Goal: Information Seeking & Learning: Learn about a topic

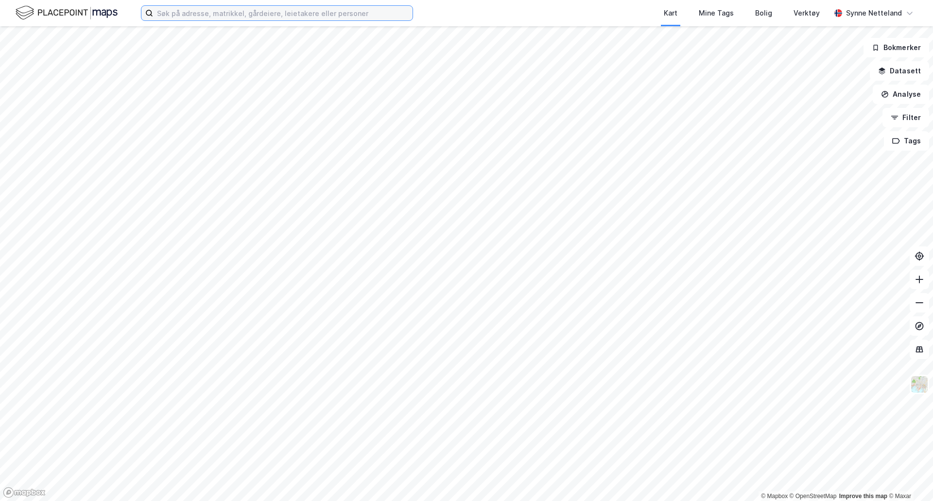
click at [185, 20] on input at bounding box center [283, 13] width 260 height 15
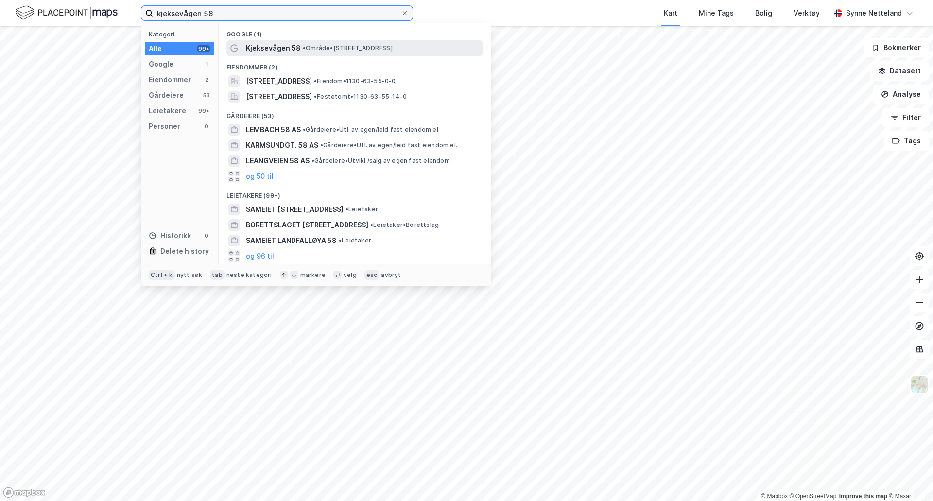
type input "kjeksevågen 58"
click at [340, 45] on span "• Område • [STREET_ADDRESS]" at bounding box center [348, 48] width 90 height 8
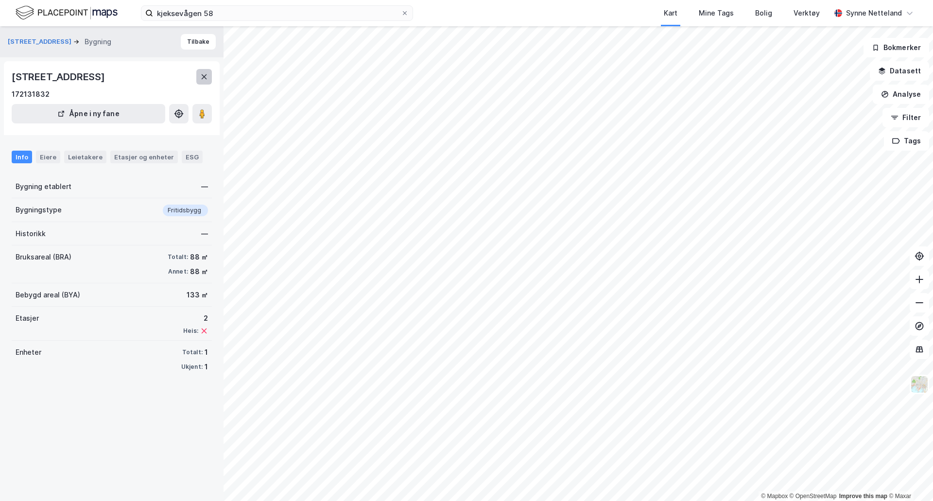
click at [201, 79] on icon at bounding box center [204, 77] width 8 height 8
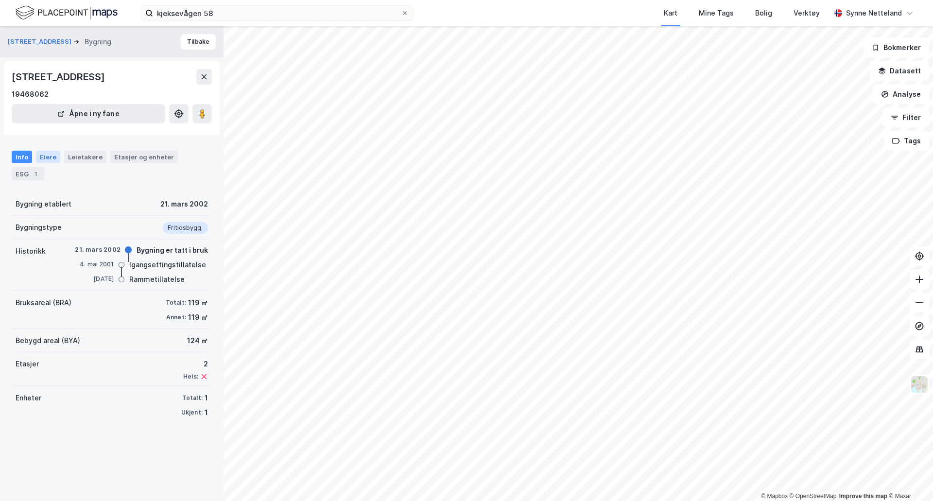
click at [49, 157] on div "Eiere" at bounding box center [48, 157] width 24 height 13
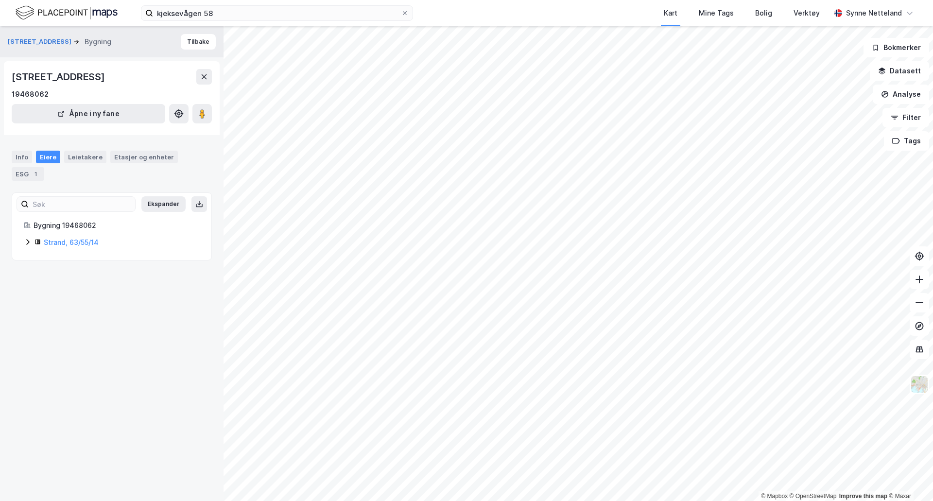
click at [43, 244] on div "Strand, 63/55/14" at bounding box center [117, 243] width 165 height 12
click at [96, 245] on link "Strand, 63/55/14" at bounding box center [71, 242] width 55 height 8
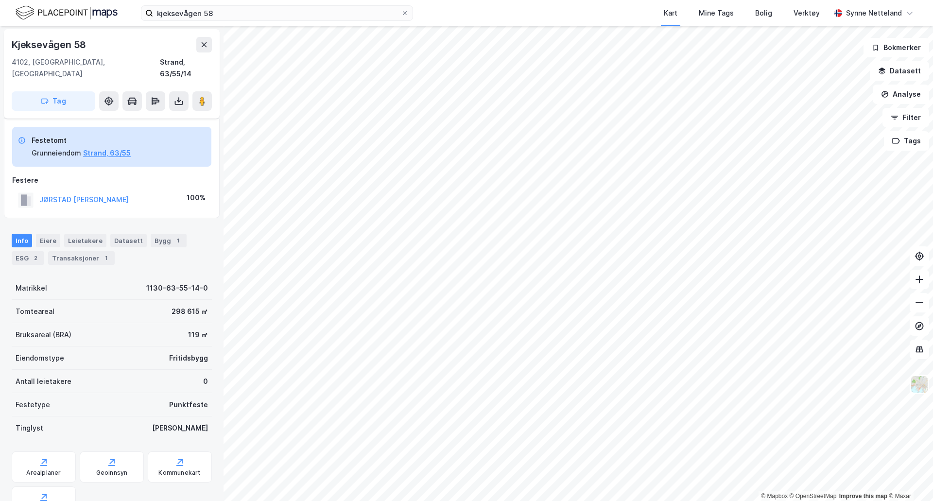
scroll to position [69, 0]
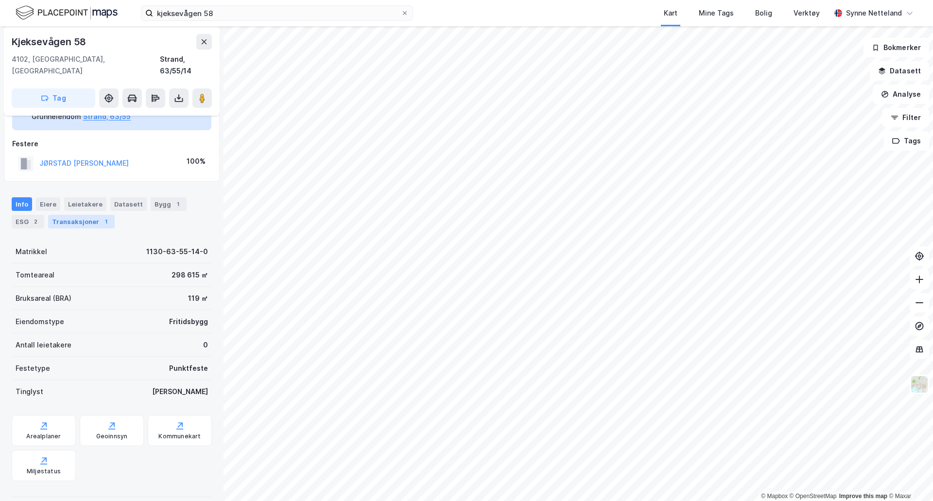
click at [62, 216] on div "Transaksjoner 1" at bounding box center [81, 222] width 67 height 14
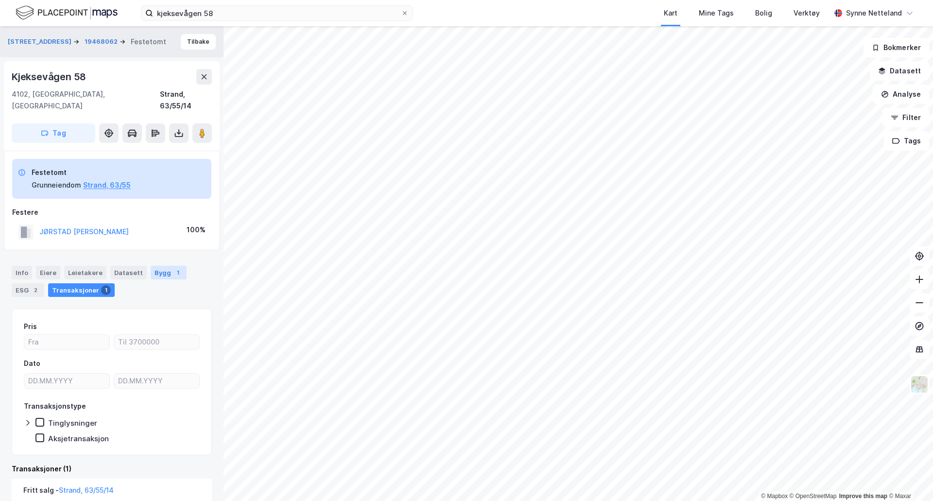
click at [161, 266] on div "Bygg 1" at bounding box center [169, 273] width 36 height 14
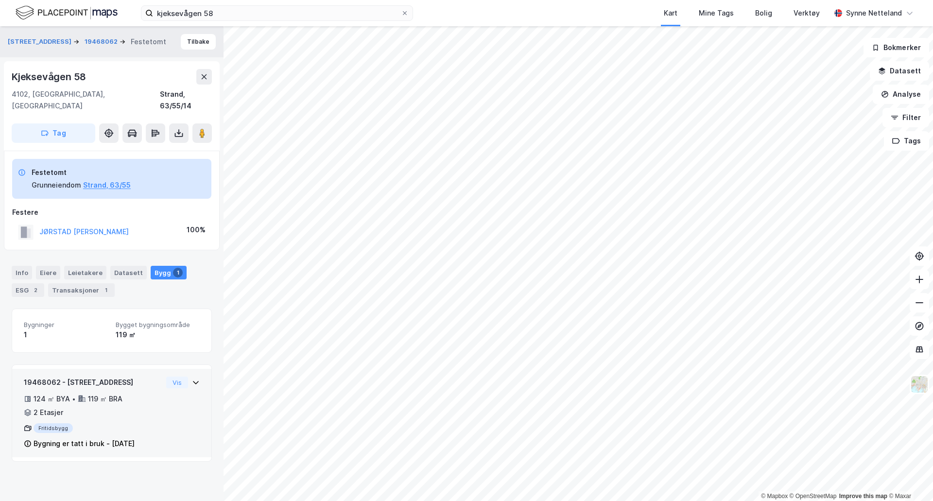
click at [183, 377] on div "Vis" at bounding box center [183, 383] width 34 height 12
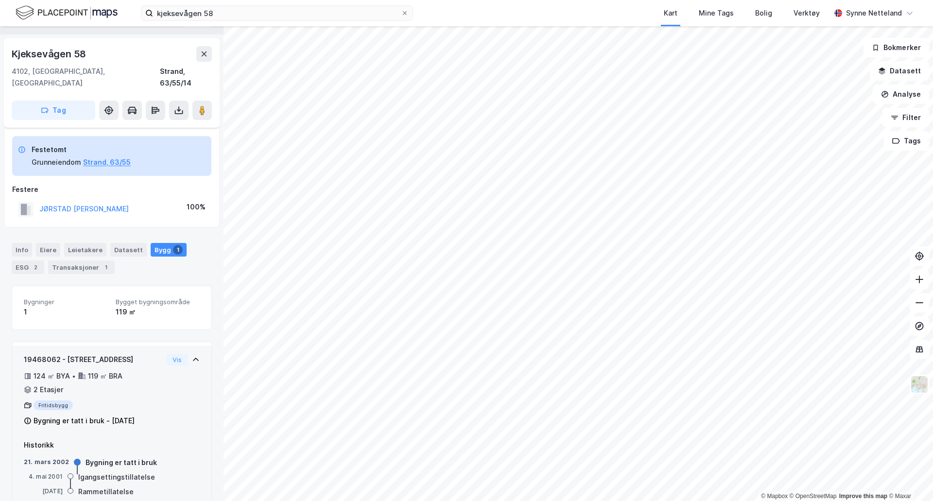
scroll to position [35, 0]
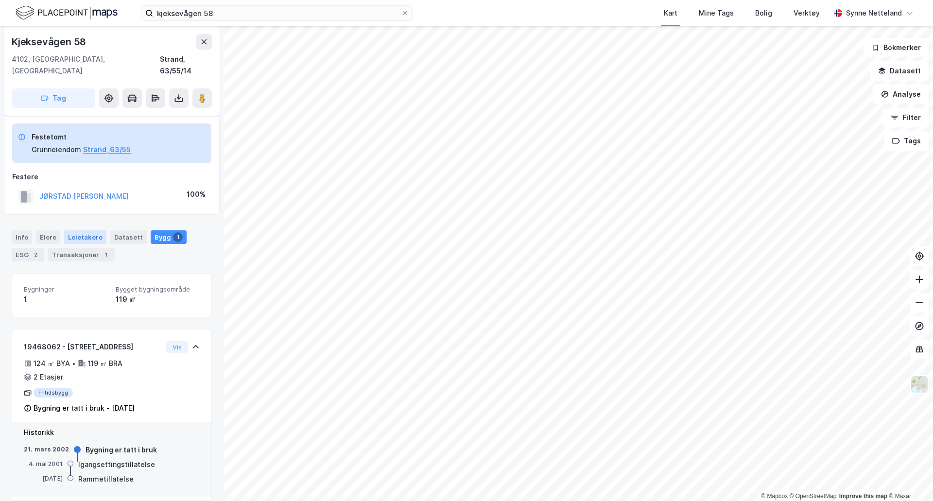
click at [84, 230] on div "Leietakere" at bounding box center [85, 237] width 42 height 14
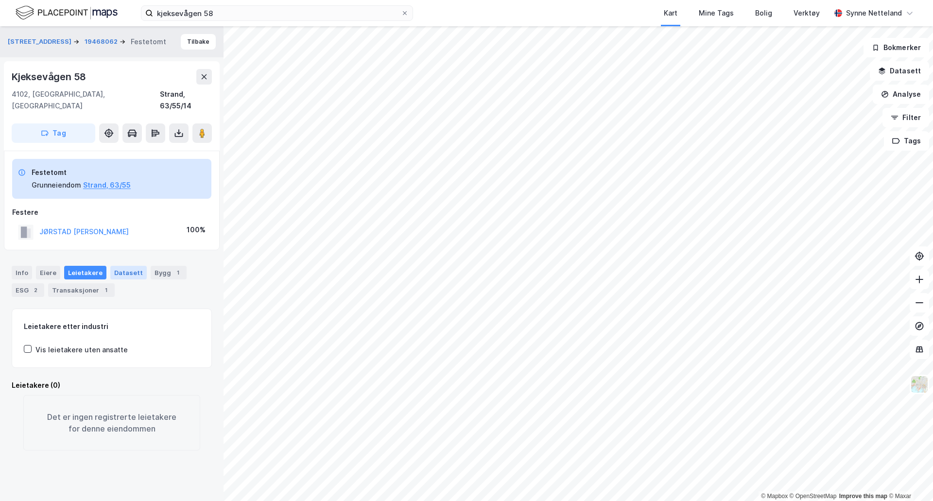
click at [117, 266] on div "Datasett" at bounding box center [128, 273] width 36 height 14
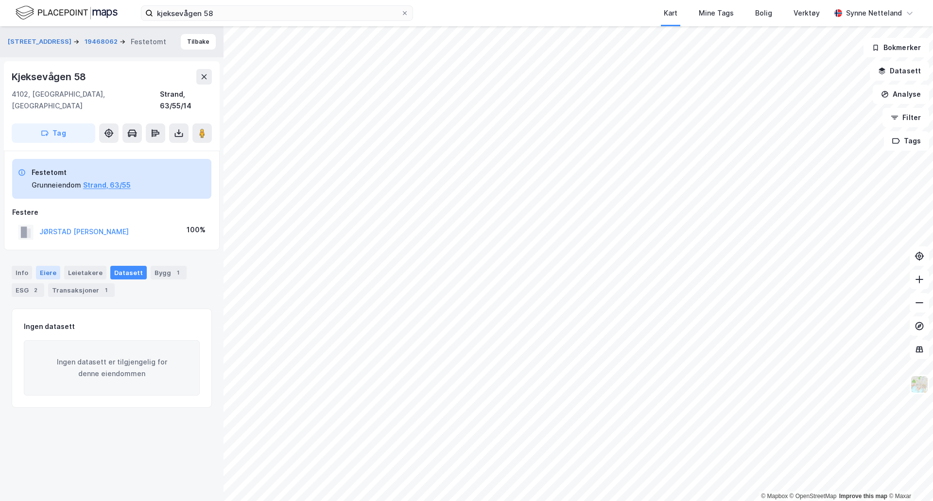
click at [47, 266] on div "Eiere" at bounding box center [48, 273] width 24 height 14
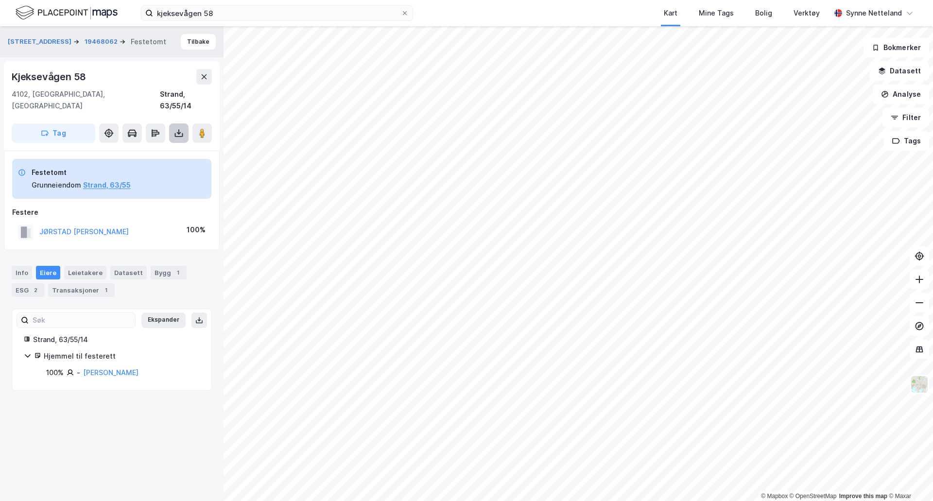
click at [184, 124] on button at bounding box center [178, 132] width 19 height 19
click at [171, 145] on div "Last ned grunnbok" at bounding box center [137, 153] width 104 height 16
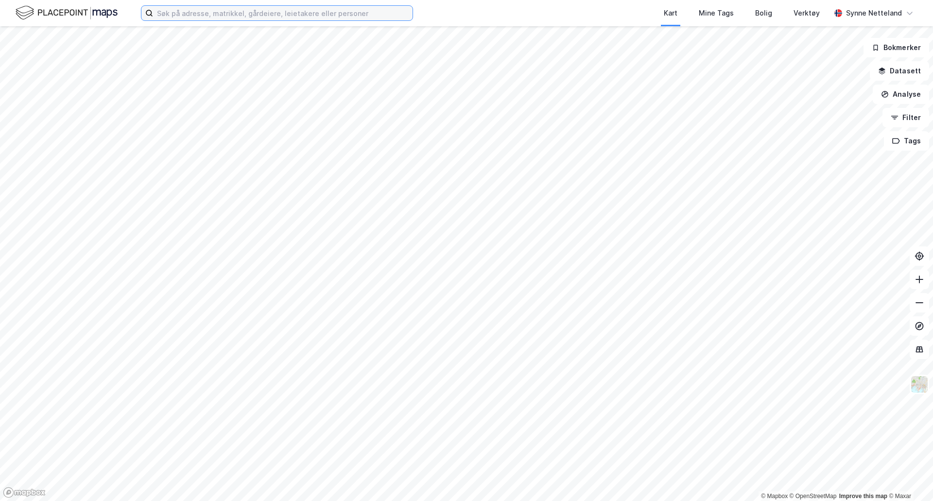
click at [216, 9] on input at bounding box center [283, 13] width 260 height 15
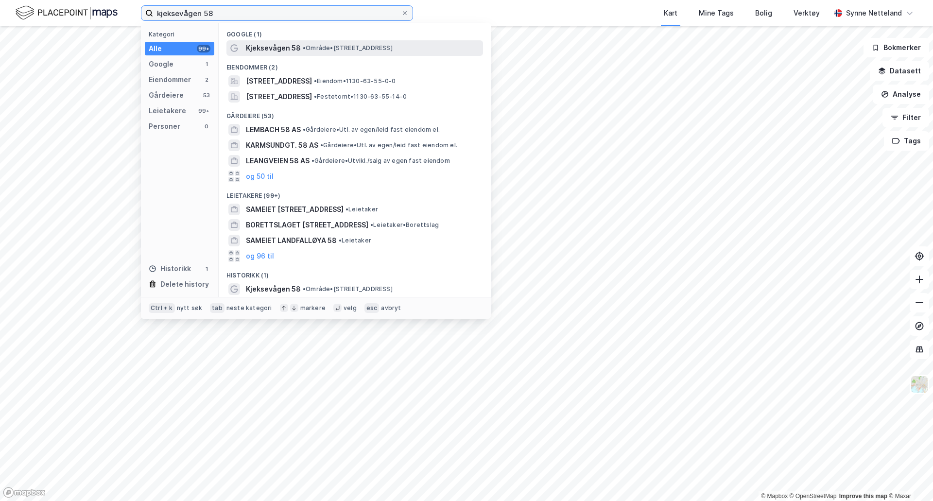
type input "kjeksevågen 58"
click at [391, 45] on span "• Område • [STREET_ADDRESS]" at bounding box center [348, 48] width 90 height 8
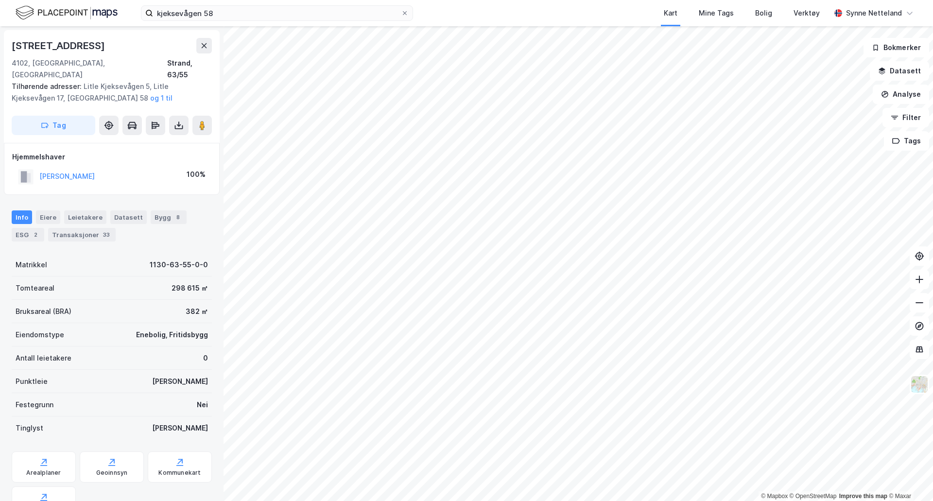
click at [532, 264] on div "© Mapbox © OpenStreetMap Improve this map © Maxar Idsevegen 304 4102, Idse, Rog…" at bounding box center [466, 263] width 933 height 475
click at [209, 119] on button at bounding box center [201, 125] width 19 height 19
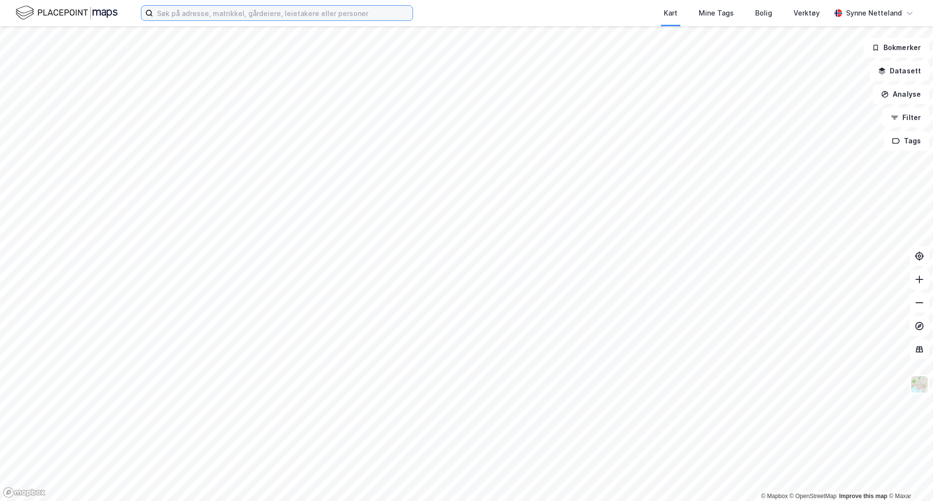
click at [159, 12] on input at bounding box center [283, 13] width 260 height 15
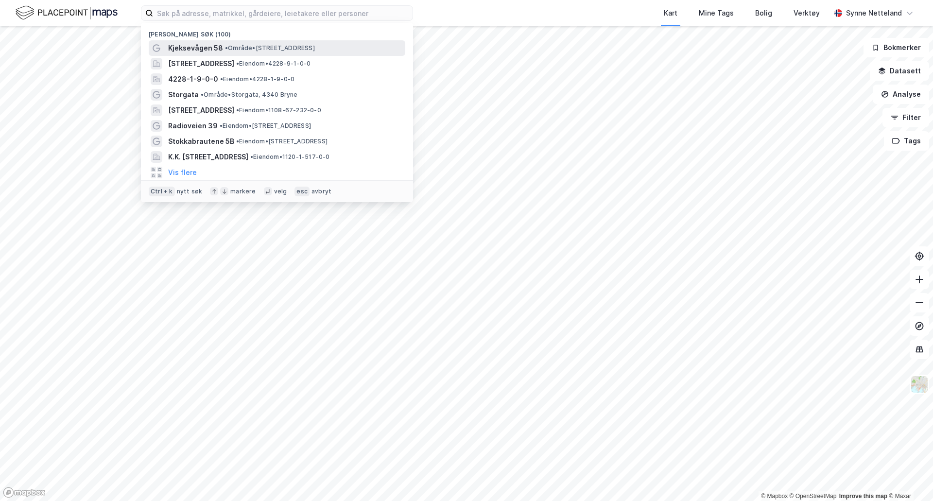
click at [206, 48] on span "Kjeksevågen 58" at bounding box center [195, 48] width 55 height 12
